Goal: Find contact information: Find contact information

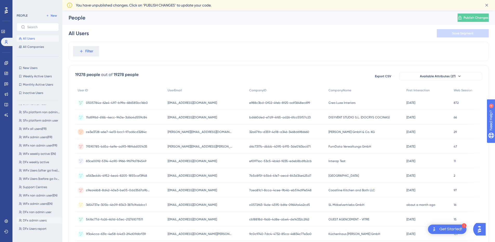
scroll to position [51, 0]
click at [39, 216] on span "DFx Users report" at bounding box center [35, 216] width 24 height 4
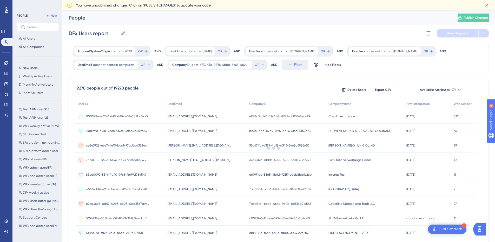
scroll to position [0, 0]
click at [412, 104] on div at bounding box center [273, 148] width 443 height 204
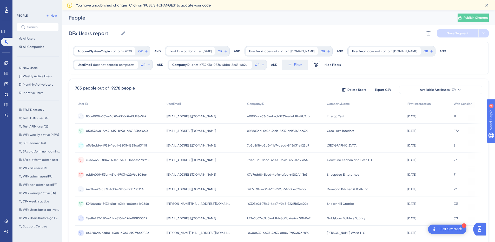
click at [412, 104] on span "First Interaction" at bounding box center [418, 104] width 23 height 4
drag, startPoint x: 365, startPoint y: 114, endPoint x: 321, endPoint y: 116, distance: 44.7
click at [324, 116] on div "MRM-Floor To Ceiling #170 MRM-Floor To Ceiling #170" at bounding box center [364, 116] width 81 height 15
copy span "MRM-Floor To Ceiling #170"
drag, startPoint x: 216, startPoint y: 116, endPoint x: 168, endPoint y: 115, distance: 48.1
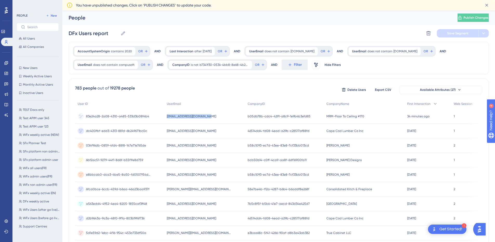
click at [168, 115] on div "[EMAIL_ADDRESS][DOMAIN_NAME] [EMAIL_ADDRESS][DOMAIN_NAME]" at bounding box center [204, 116] width 81 height 15
copy span "[EMAIL_ADDRESS][DOMAIN_NAME]"
